Goal: Task Accomplishment & Management: Use online tool/utility

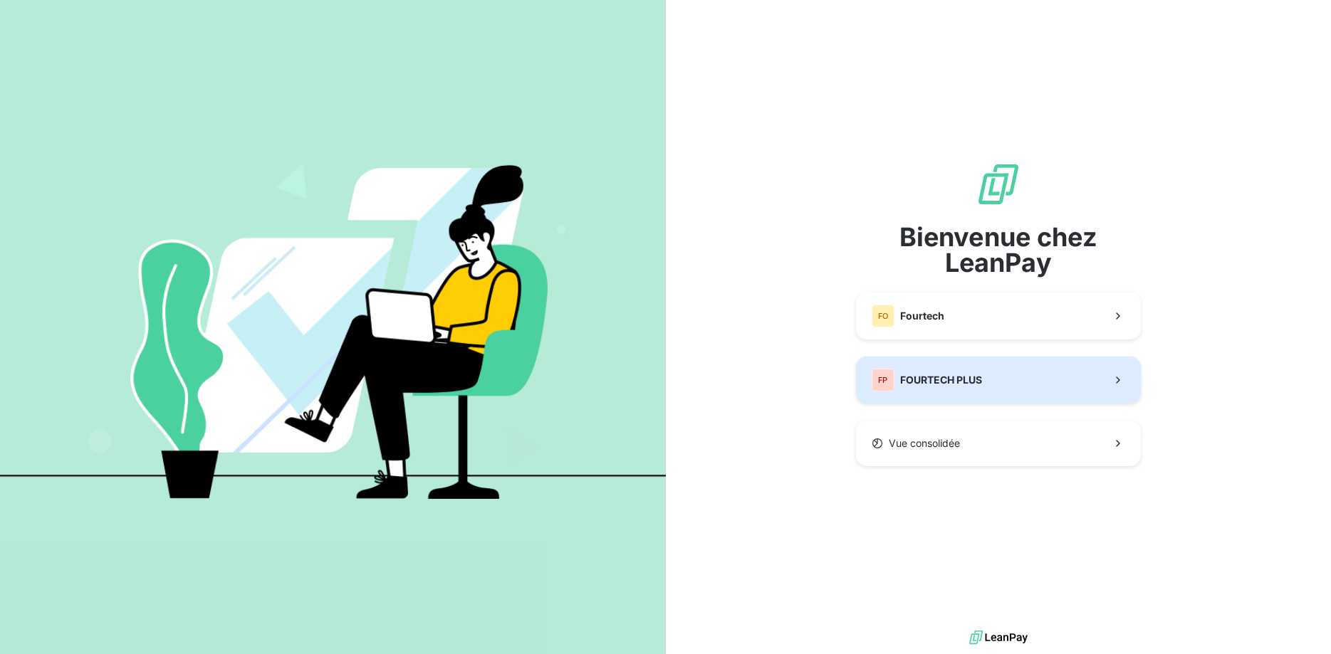
click at [985, 386] on button "FP FOURTECH PLUS" at bounding box center [998, 380] width 285 height 47
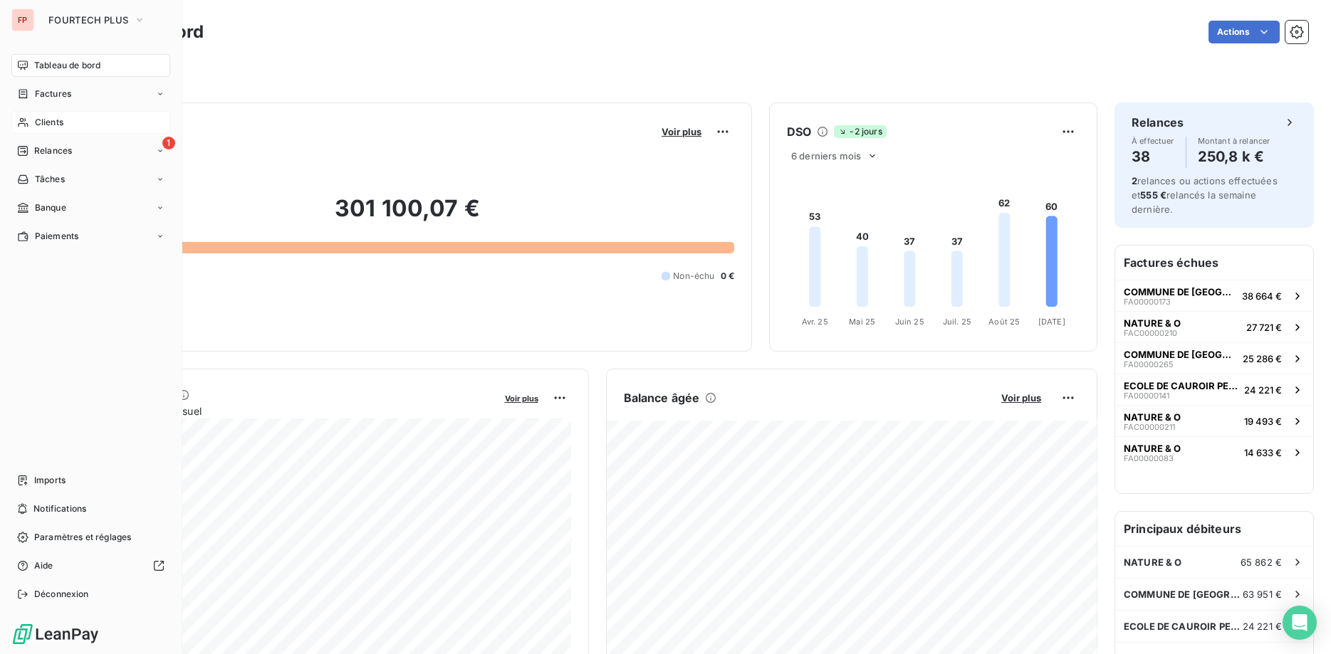
click at [48, 124] on span "Clients" at bounding box center [49, 122] width 28 height 13
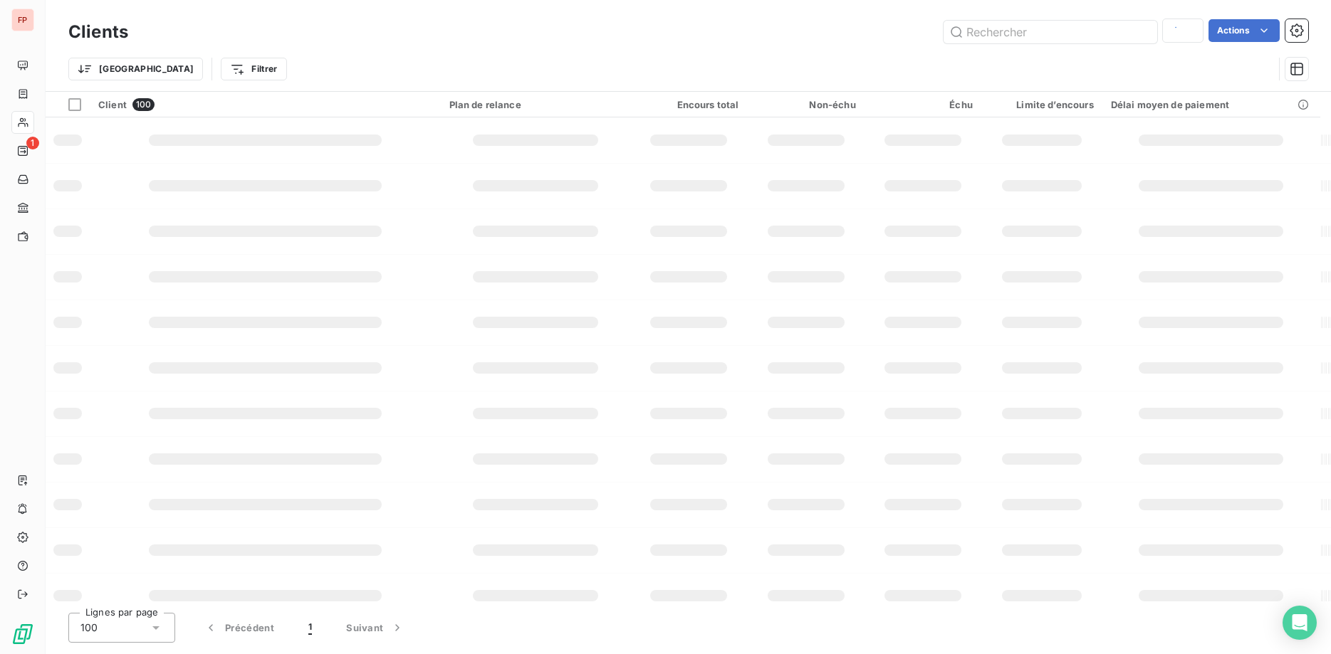
type input "[PERSON_NAME]"
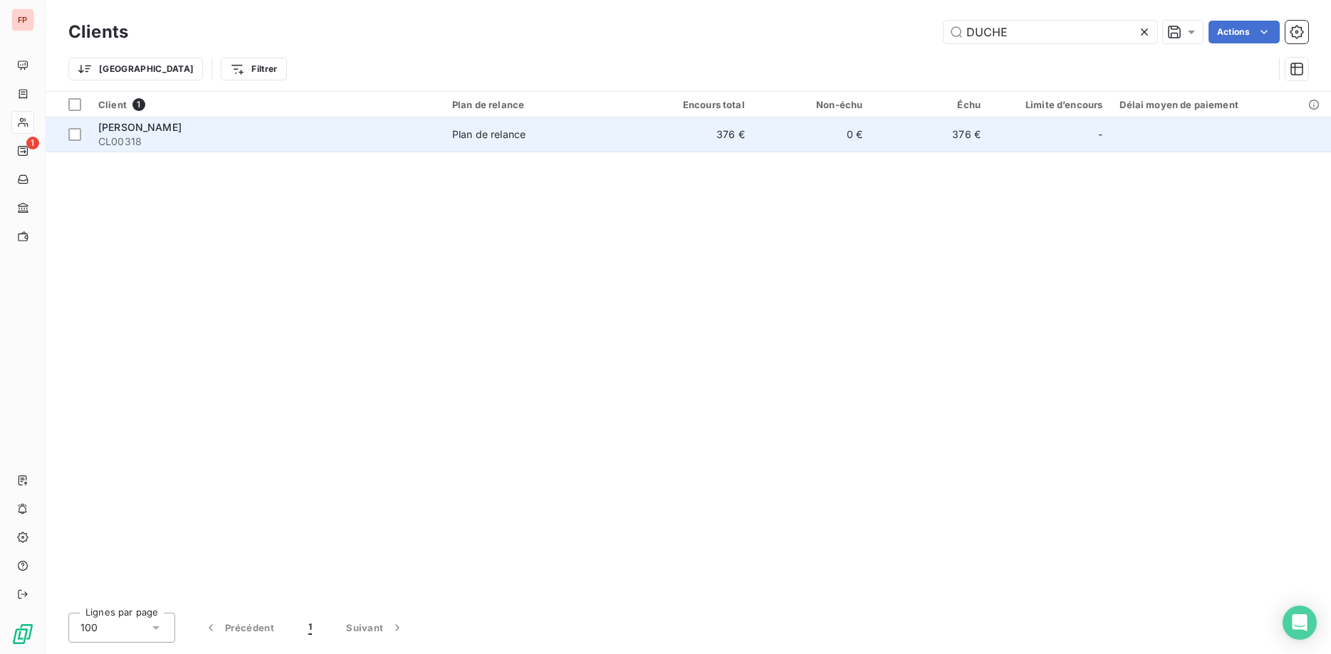
type input "DUCHE"
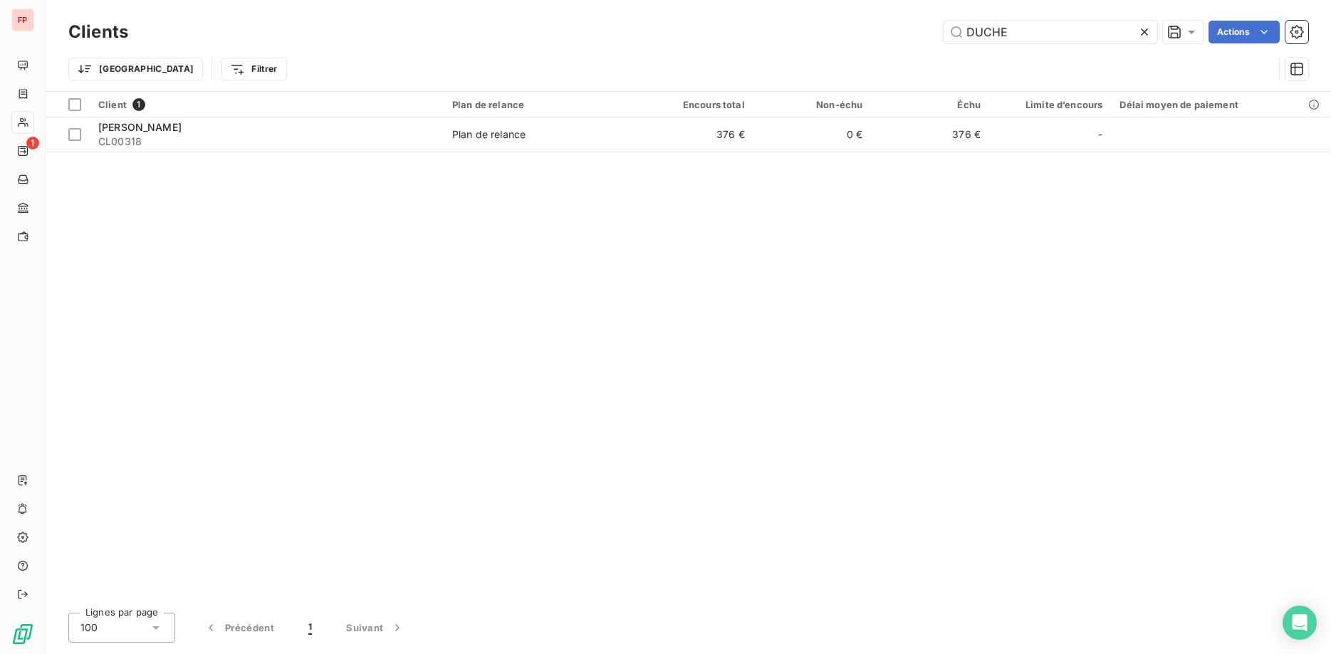
drag, startPoint x: 513, startPoint y: 138, endPoint x: 568, endPoint y: 191, distance: 75.5
click at [513, 140] on div "Plan de relance" at bounding box center [488, 134] width 73 height 14
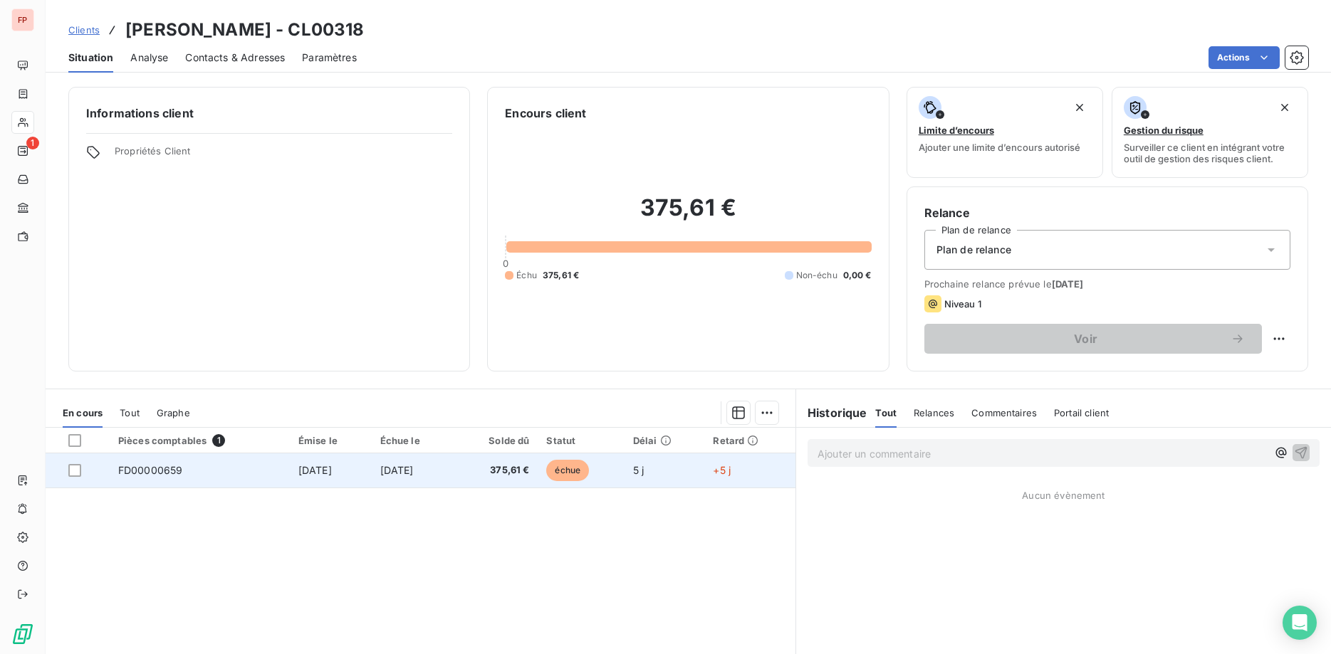
click at [586, 466] on span "échue" at bounding box center [567, 470] width 43 height 21
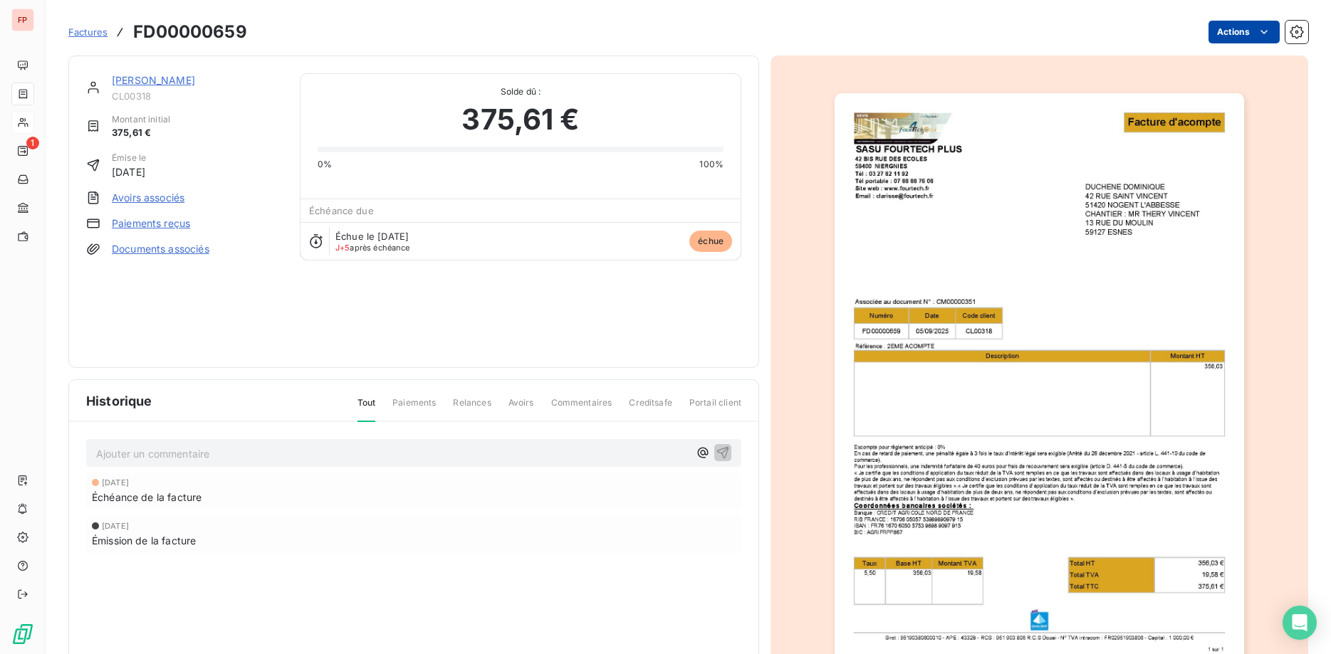
click at [1238, 34] on html "FP 1 Factures FD00000659 Actions [PERSON_NAME] CL00318 Montant initial 375,61 €…" at bounding box center [665, 327] width 1331 height 654
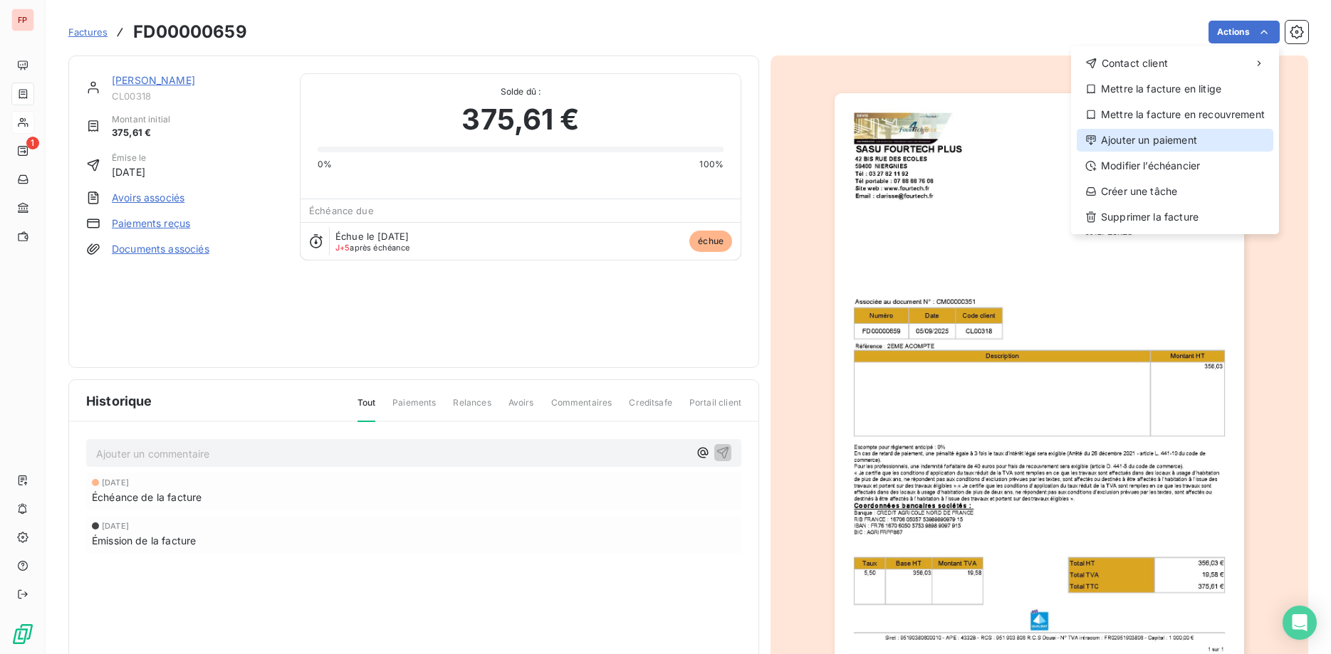
click at [1164, 140] on div "Ajouter un paiement" at bounding box center [1175, 140] width 197 height 23
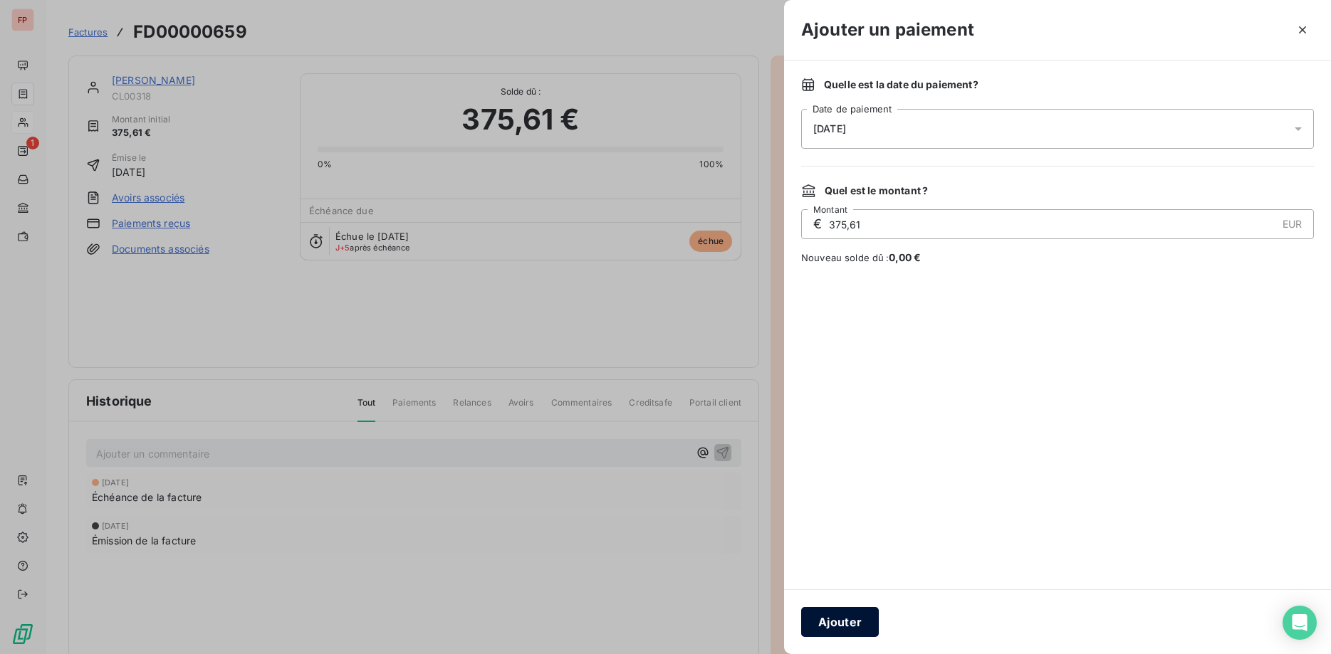
click at [859, 622] on button "Ajouter" at bounding box center [840, 622] width 78 height 30
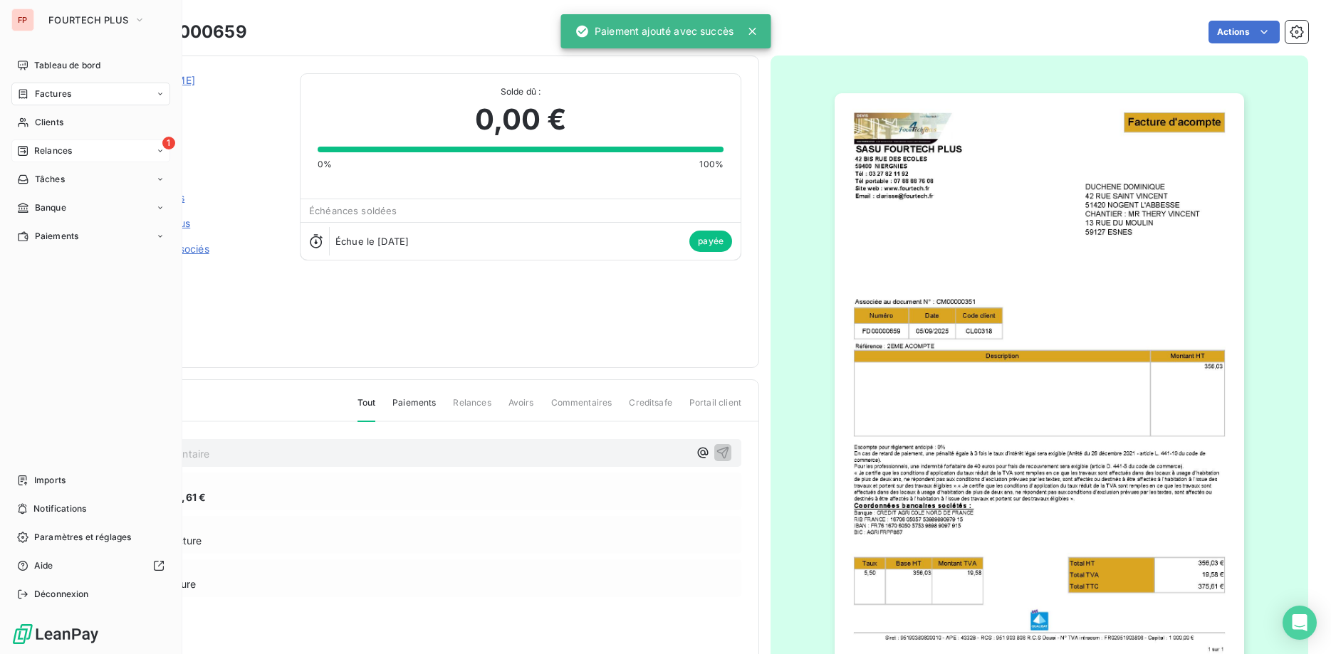
drag, startPoint x: 31, startPoint y: 123, endPoint x: 101, endPoint y: 140, distance: 72.4
click at [32, 123] on div "Clients" at bounding box center [90, 122] width 159 height 23
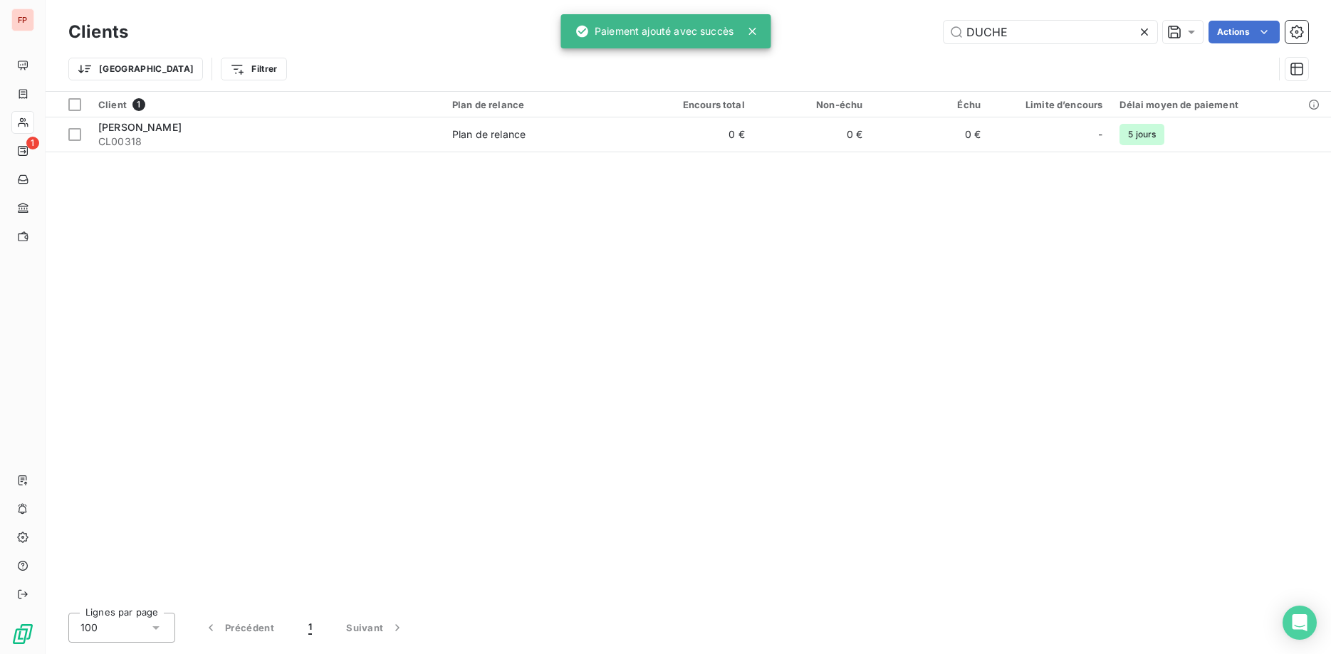
drag, startPoint x: 774, startPoint y: 19, endPoint x: 735, endPoint y: 19, distance: 39.2
click at [944, 21] on input "DUCHE" at bounding box center [1051, 32] width 214 height 23
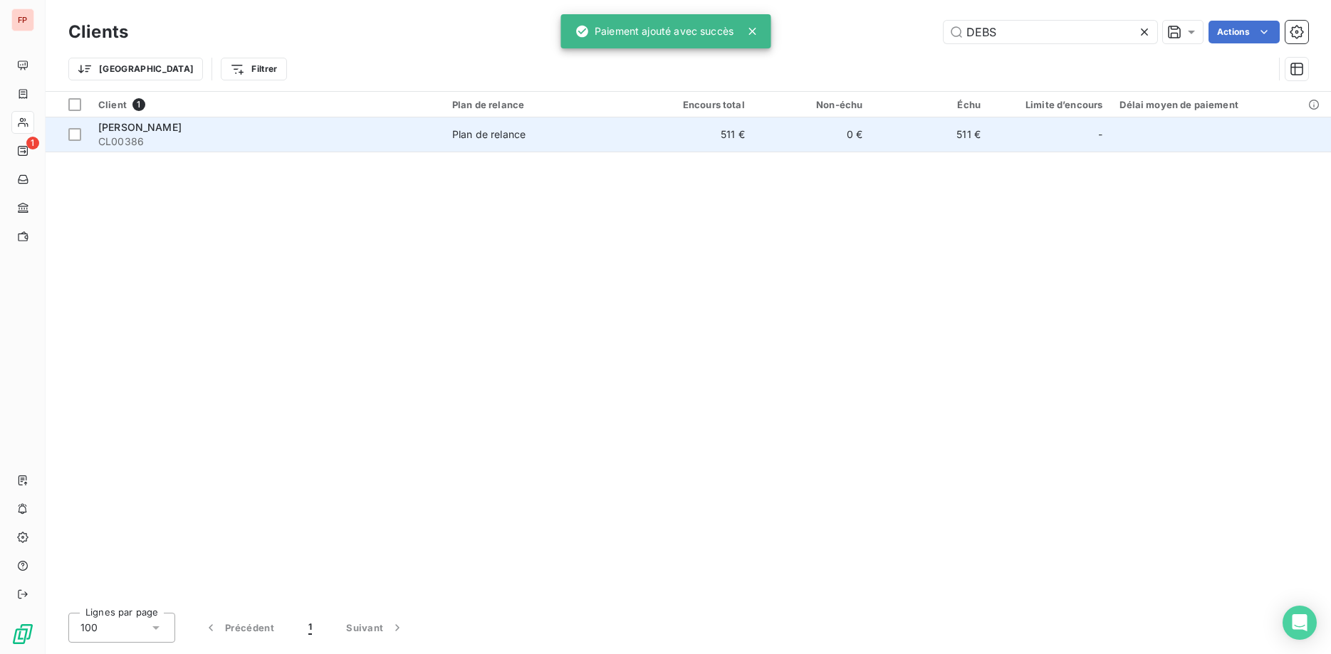
type input "DEBS"
click at [531, 141] on span "Plan de relance" at bounding box center [539, 134] width 174 height 14
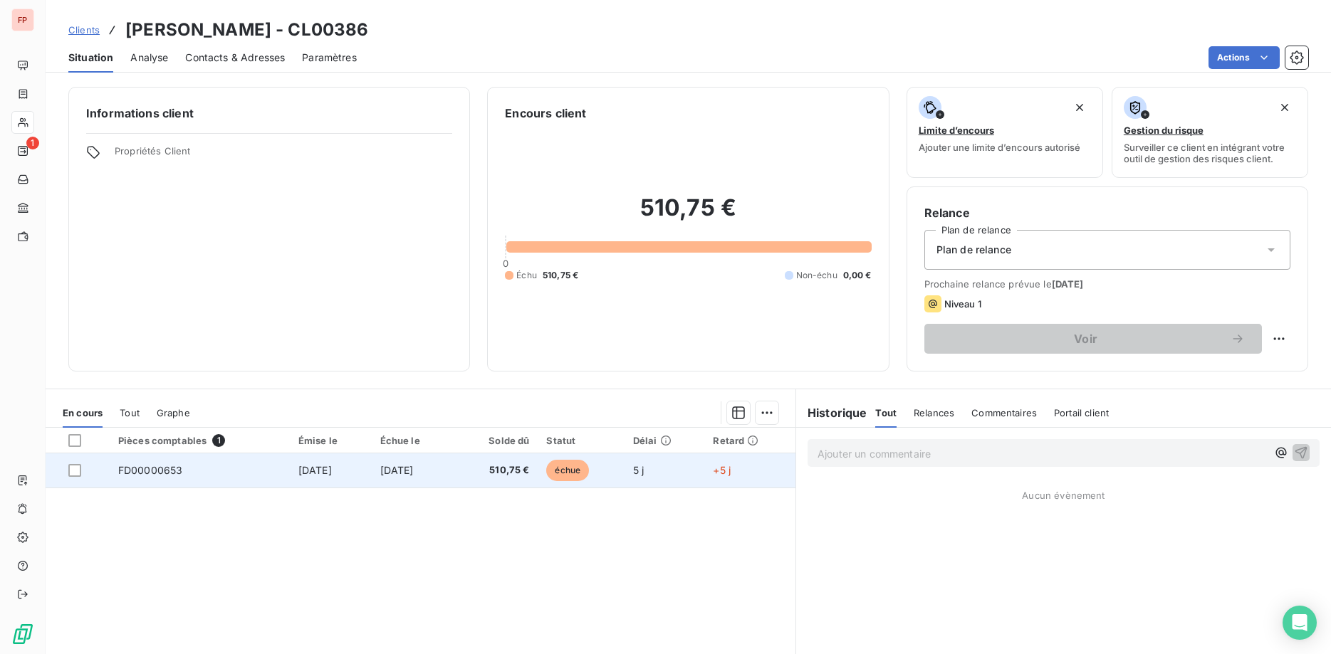
click at [538, 463] on td "510,75 €" at bounding box center [496, 471] width 84 height 34
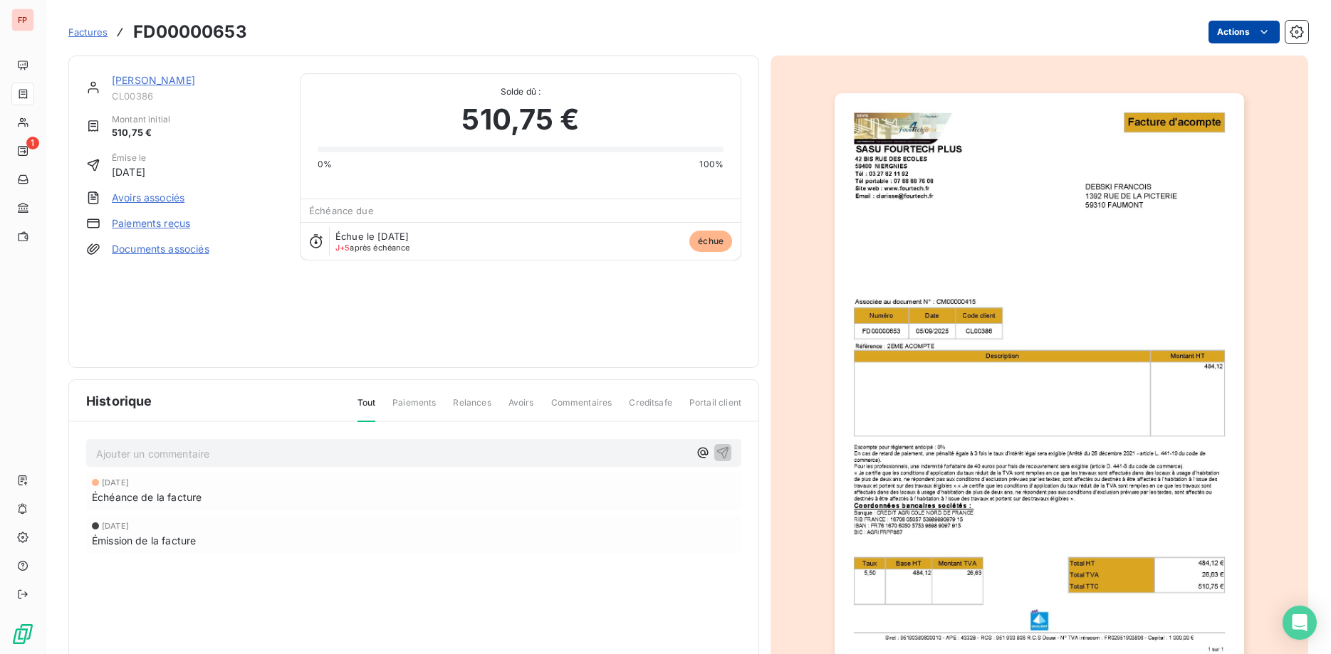
click at [1259, 33] on html "FP 1 Factures FD00000653 Actions [PERSON_NAME] CL00386 Montant initial 510,75 €…" at bounding box center [665, 327] width 1331 height 654
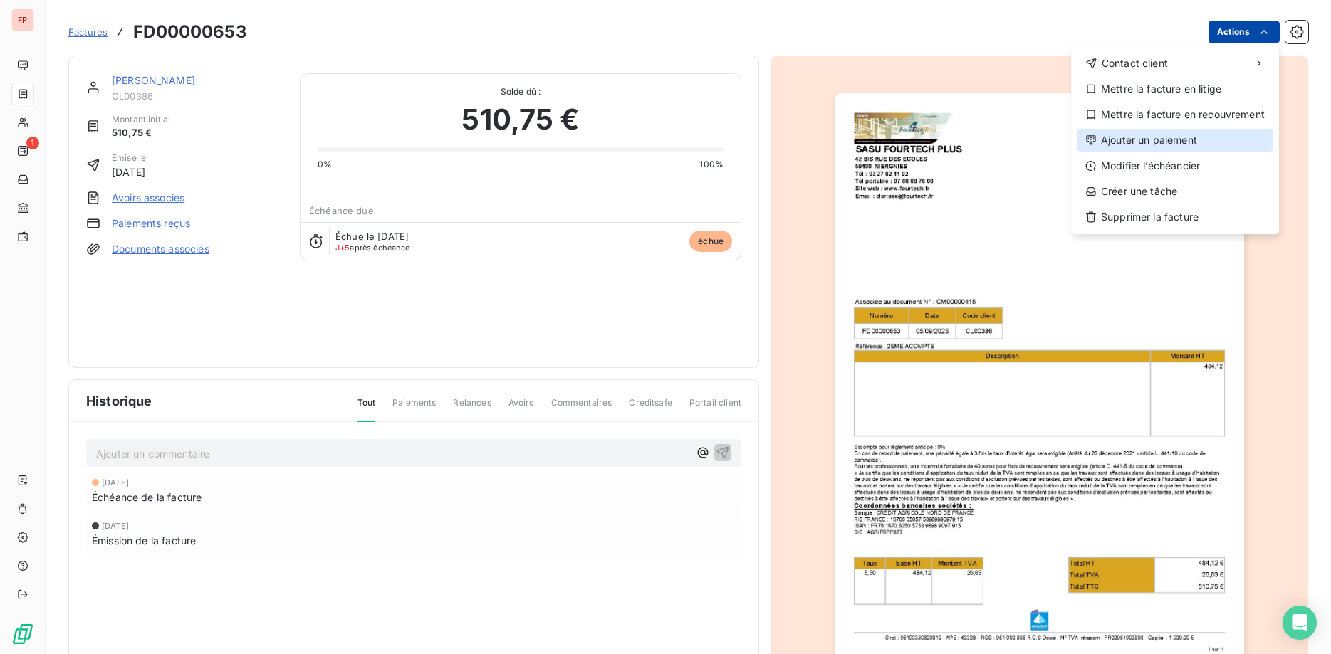
click at [1147, 143] on div "Ajouter un paiement" at bounding box center [1175, 140] width 197 height 23
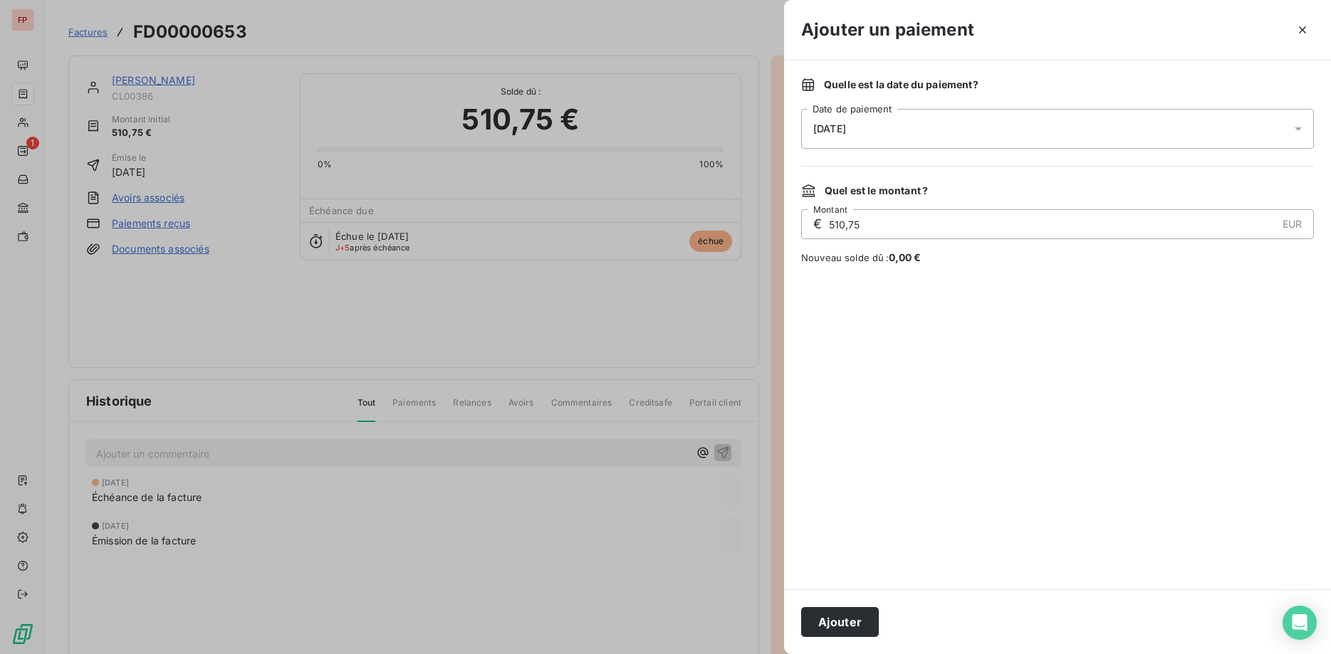
click at [855, 620] on button "Ajouter" at bounding box center [840, 622] width 78 height 30
